Goal: Navigation & Orientation: Find specific page/section

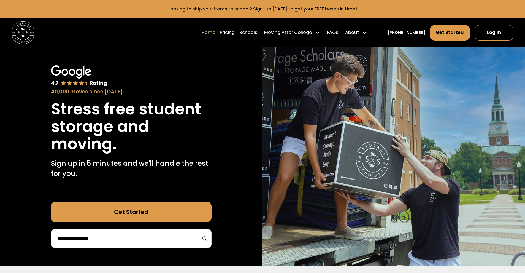
click at [124, 237] on input "search" at bounding box center [131, 238] width 149 height 9
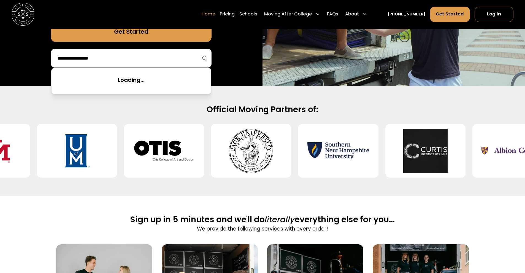
scroll to position [169, 0]
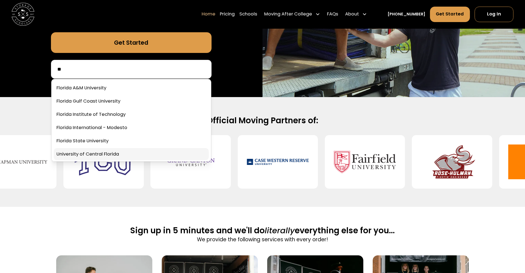
type input "*"
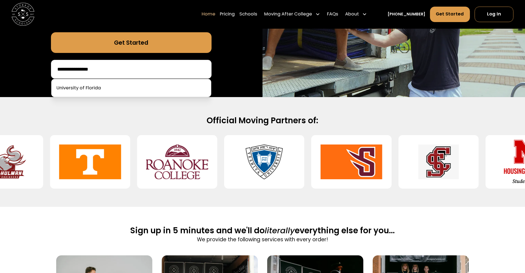
scroll to position [170, 0]
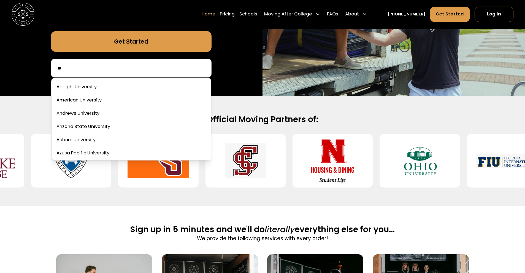
type input "*"
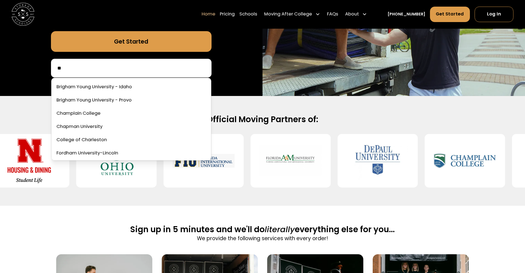
type input "*"
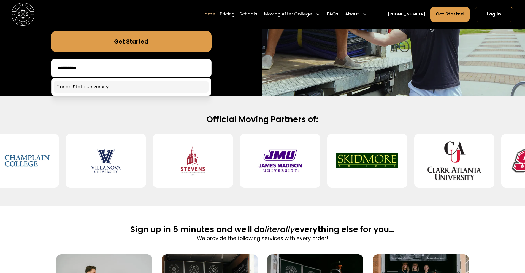
type input "**********"
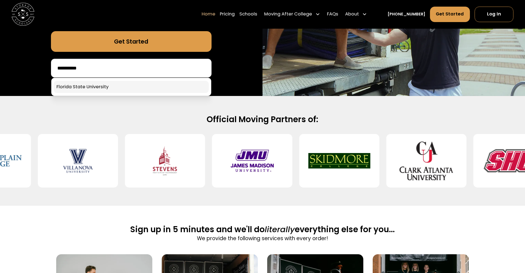
click at [118, 83] on link at bounding box center [131, 87] width 155 height 12
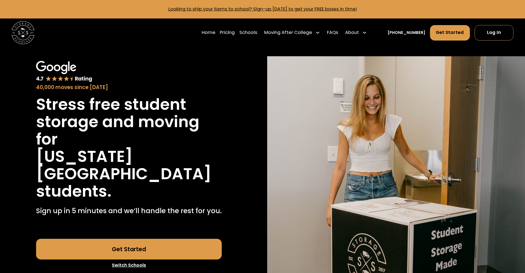
click at [99, 153] on h1 "[US_STATE][GEOGRAPHIC_DATA]" at bounding box center [129, 165] width 186 height 35
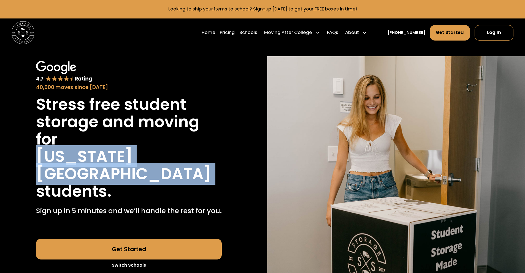
click at [99, 153] on h1 "[US_STATE][GEOGRAPHIC_DATA]" at bounding box center [129, 165] width 186 height 35
click at [101, 158] on h1 "[US_STATE][GEOGRAPHIC_DATA]" at bounding box center [129, 165] width 186 height 35
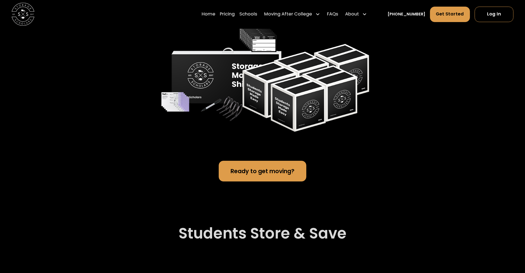
scroll to position [1304, 0]
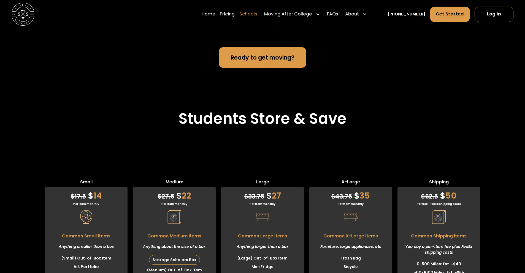
click at [255, 12] on link "Schools" at bounding box center [248, 14] width 18 height 16
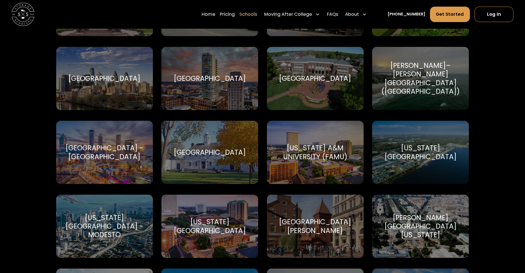
scroll to position [932, 0]
